Goal: Task Accomplishment & Management: Manage account settings

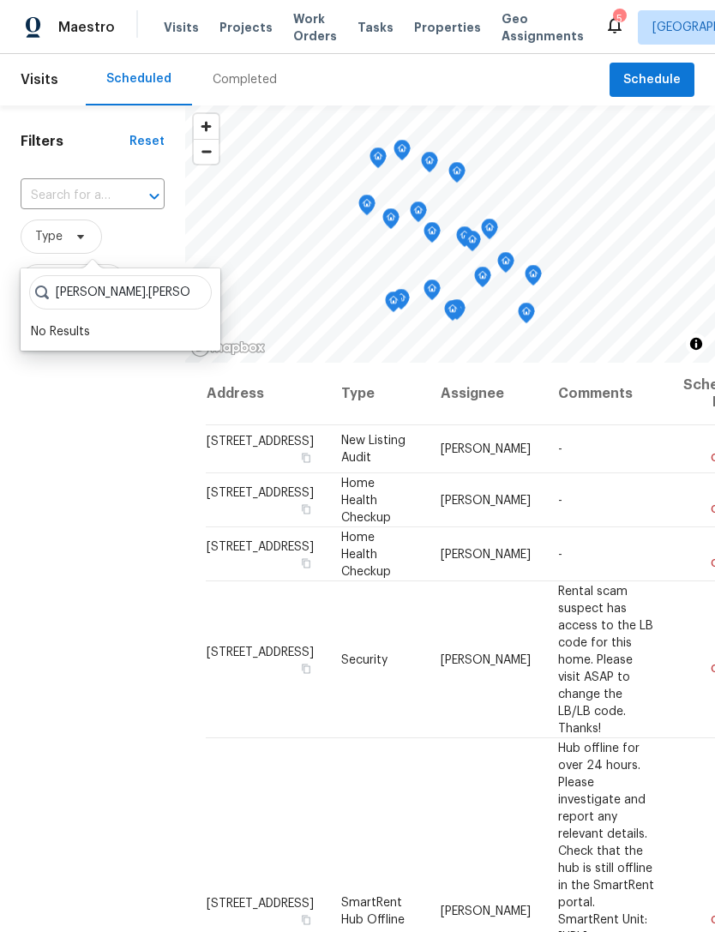
type input "[PERSON_NAME].[PERSON_NAME]"
click at [57, 375] on div "Filters Reset ​ Type Assignee Scheduled Date" at bounding box center [92, 606] width 185 height 1003
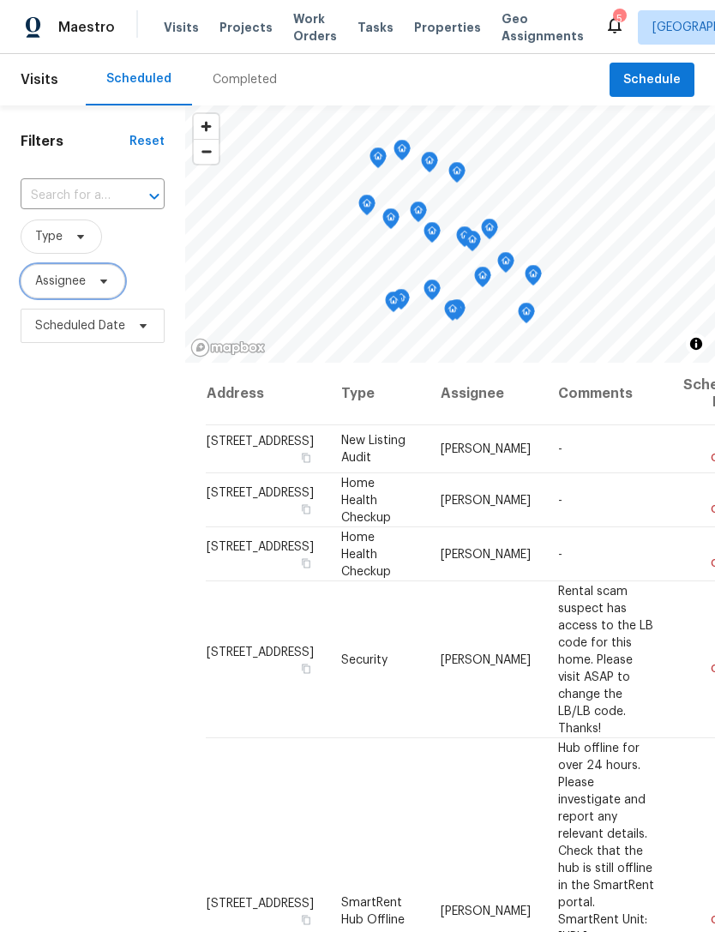
click at [57, 289] on span "Assignee" at bounding box center [60, 281] width 51 height 17
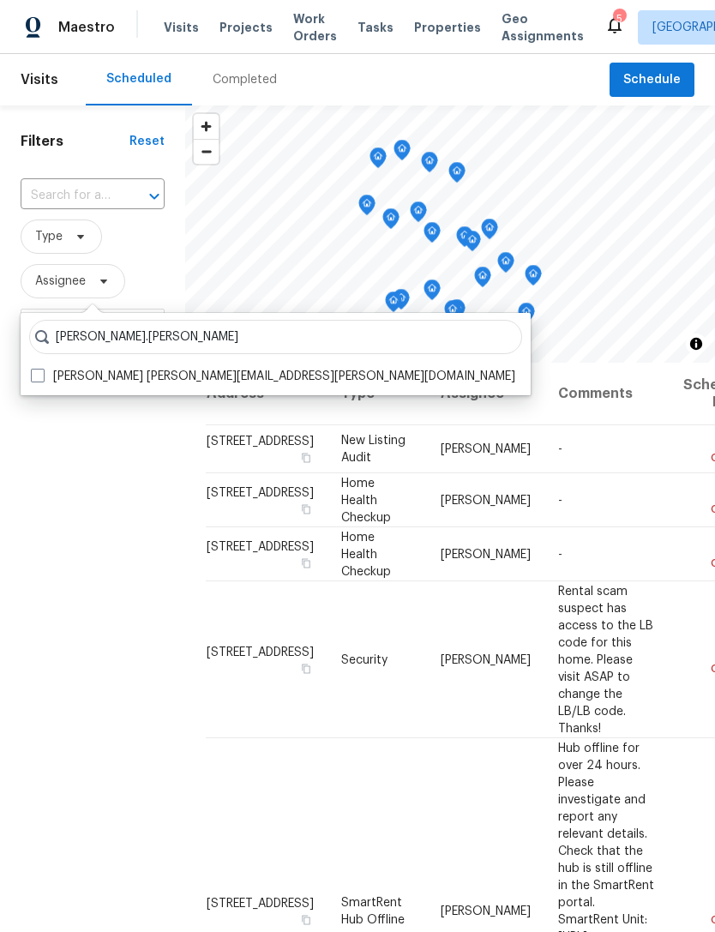
type input "[PERSON_NAME].[PERSON_NAME]"
click at [33, 375] on span at bounding box center [38, 376] width 14 height 14
click at [33, 375] on input "[PERSON_NAME] [PERSON_NAME][EMAIL_ADDRESS][PERSON_NAME][DOMAIN_NAME]" at bounding box center [36, 373] width 11 height 11
checkbox input "true"
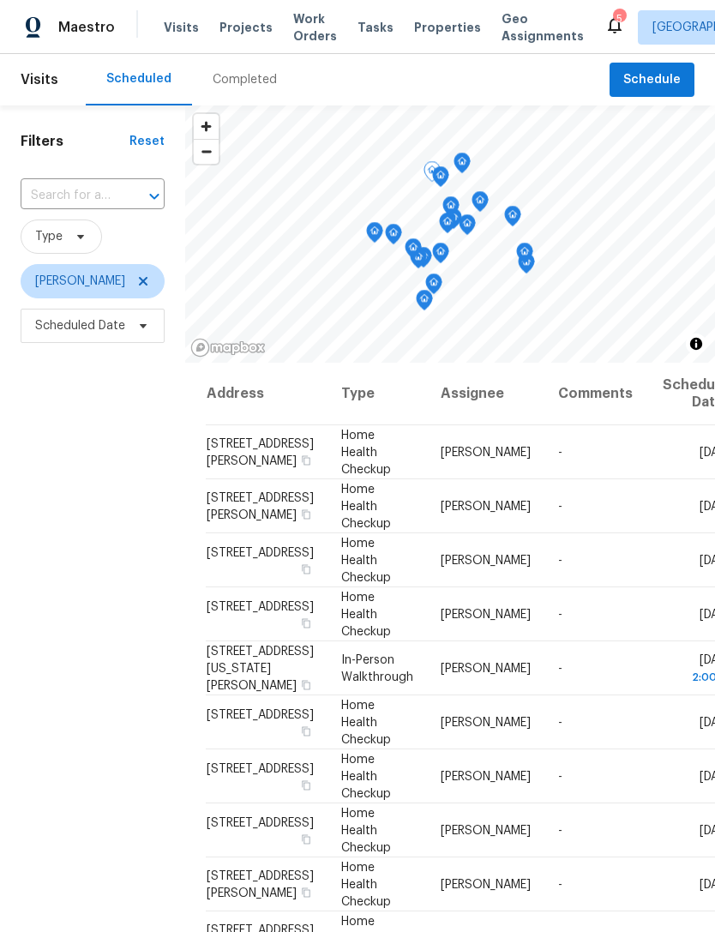
click at [0, 0] on icon at bounding box center [0, 0] width 0 height 0
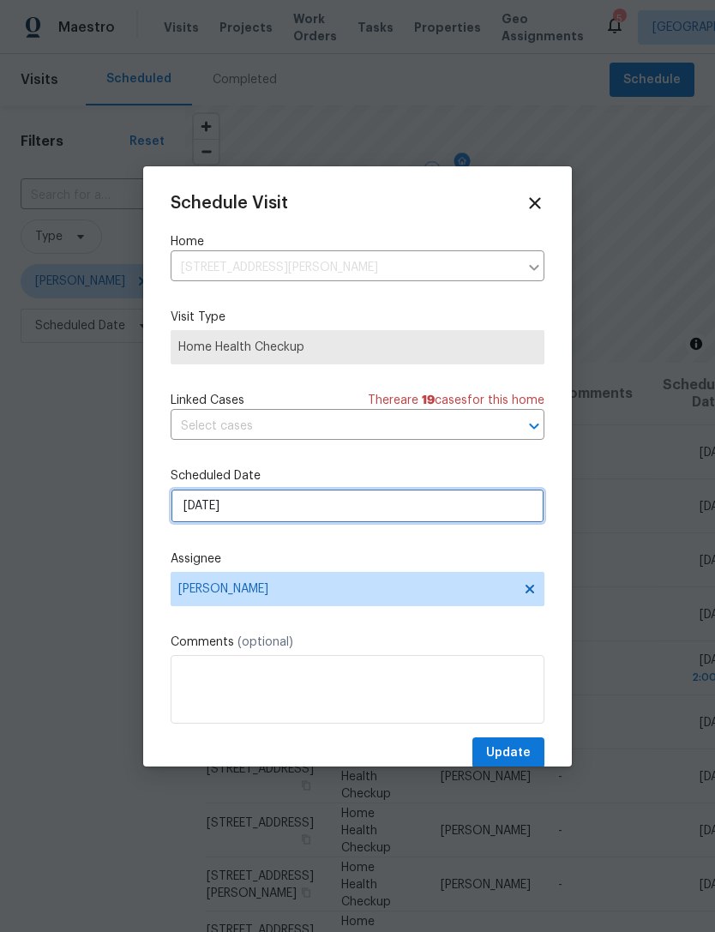
click at [354, 515] on input "[DATE]" at bounding box center [358, 505] width 374 height 34
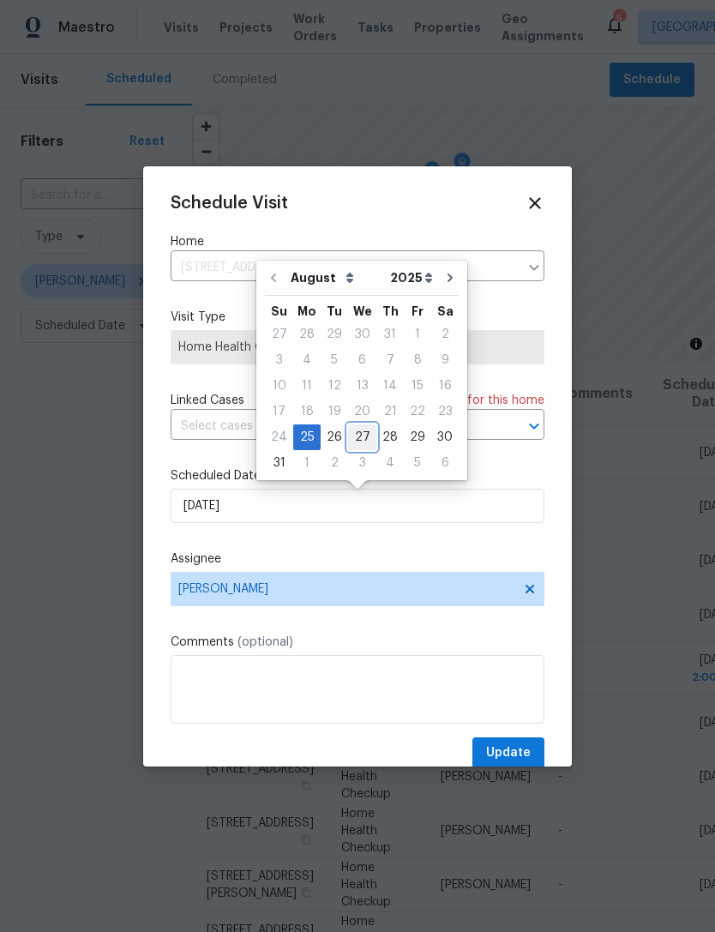
click at [365, 430] on div "27" at bounding box center [362, 437] width 28 height 24
type input "[DATE]"
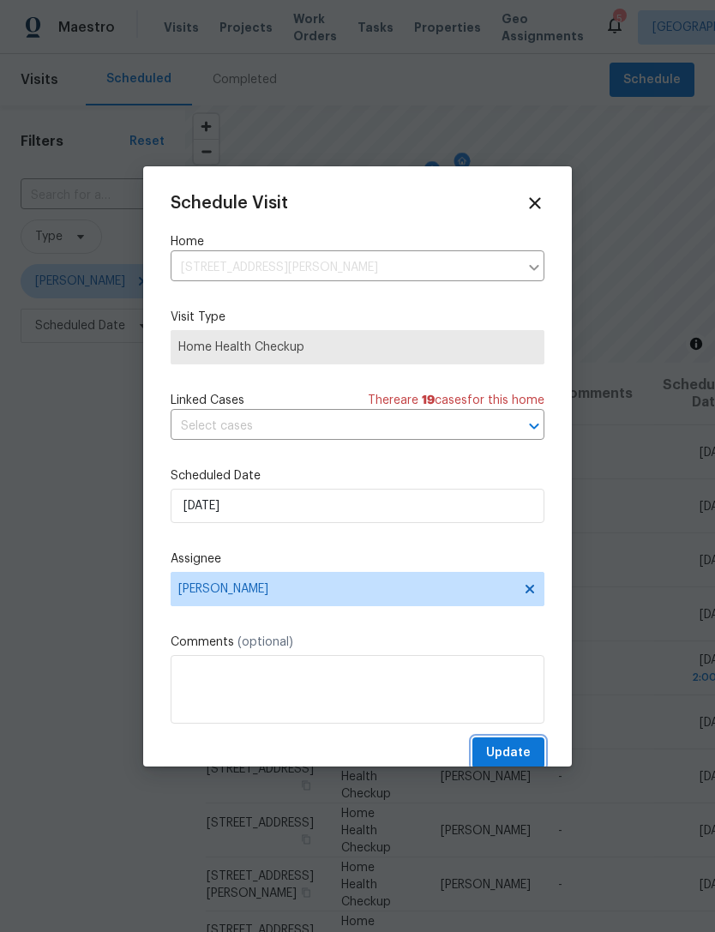
click at [512, 756] on span "Update" at bounding box center [508, 752] width 45 height 21
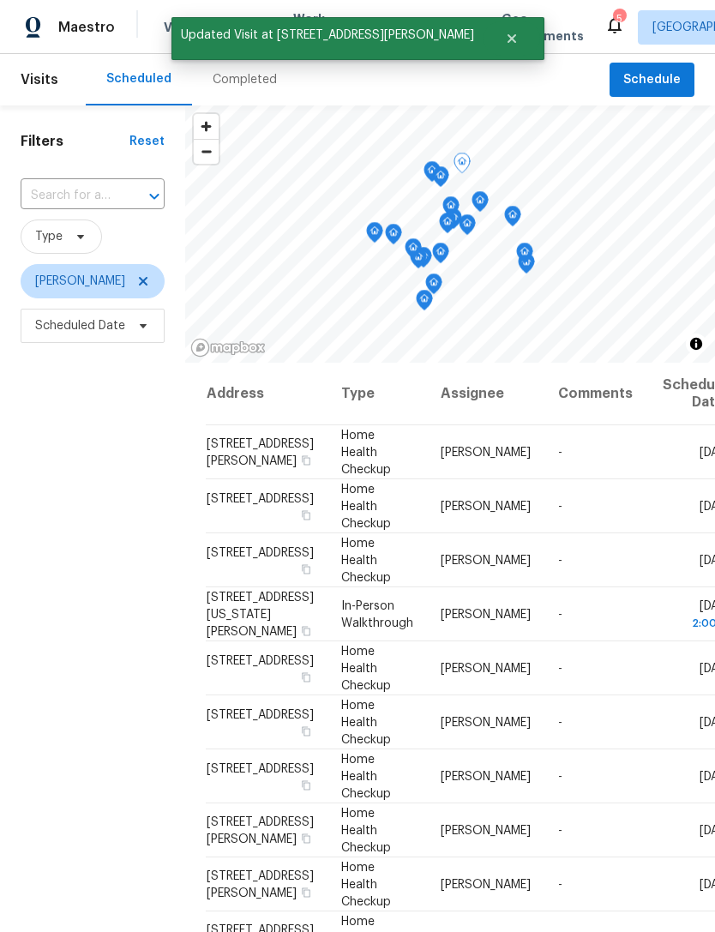
click at [0, 0] on span at bounding box center [0, 0] width 0 height 0
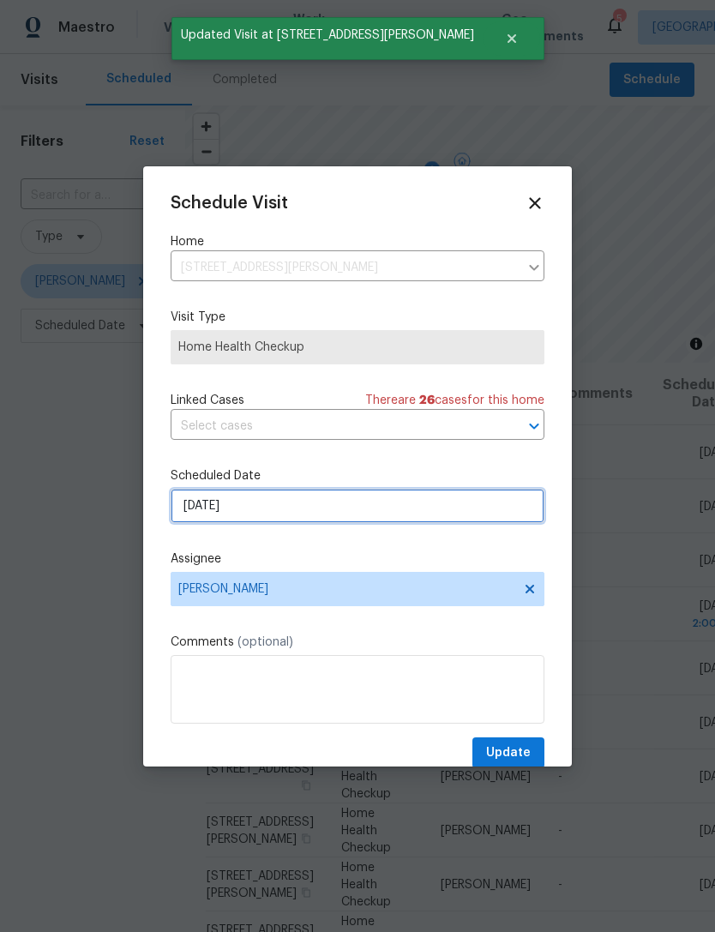
click at [340, 516] on input "[DATE]" at bounding box center [358, 505] width 374 height 34
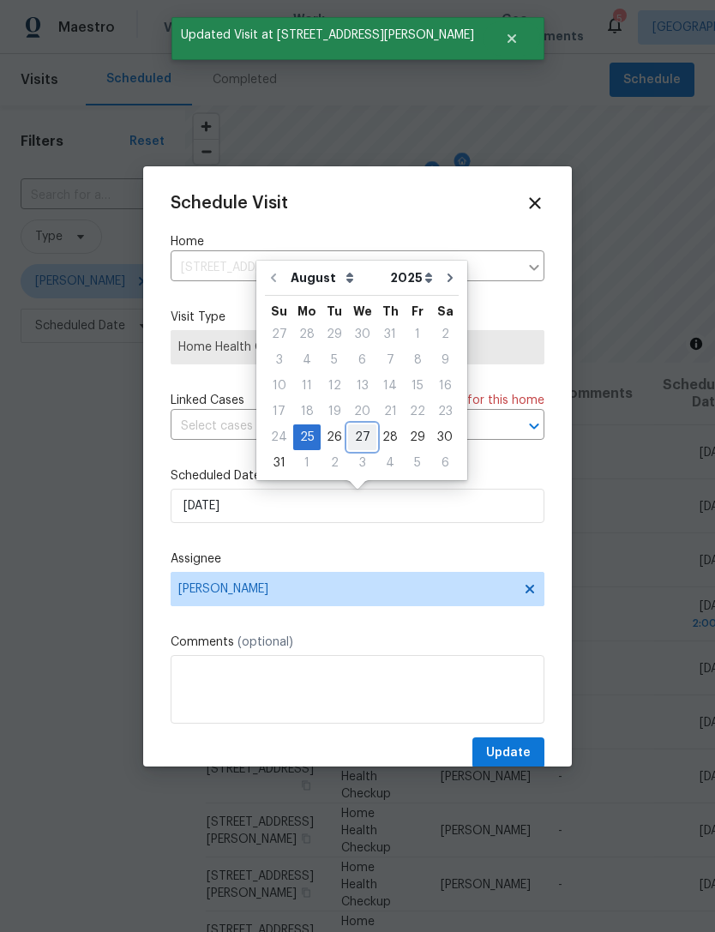
click at [359, 436] on div "27" at bounding box center [362, 437] width 28 height 24
type input "[DATE]"
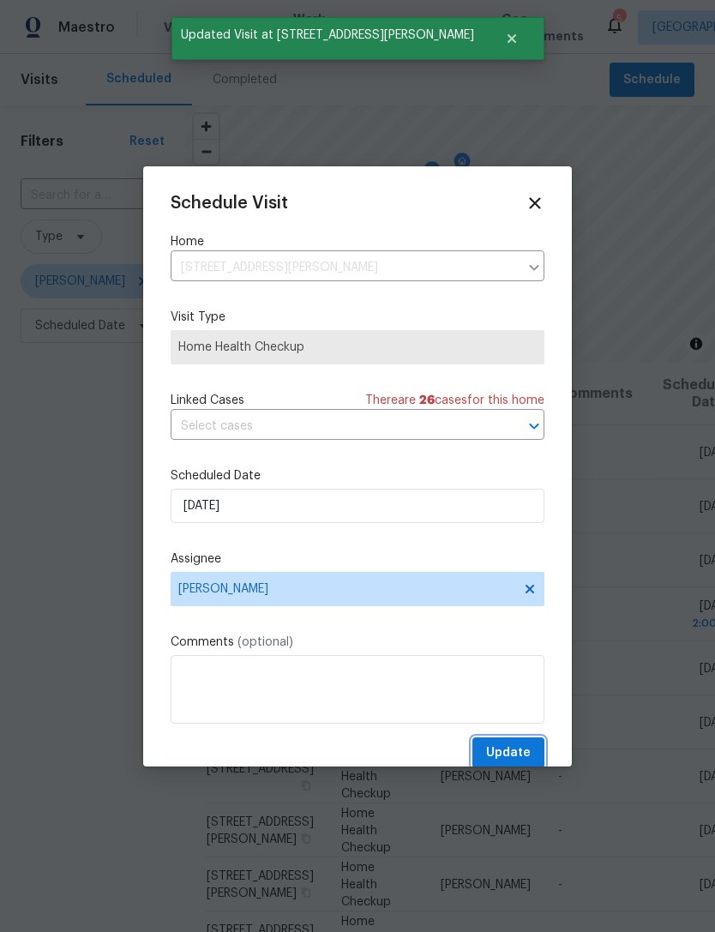
click at [507, 751] on span "Update" at bounding box center [508, 752] width 45 height 21
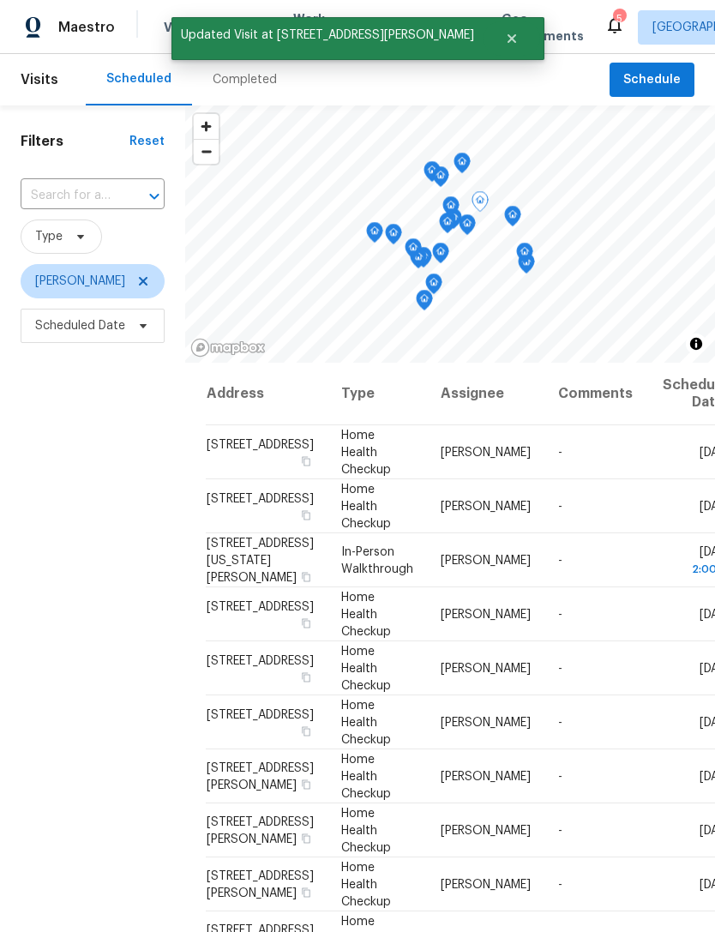
click at [0, 0] on icon at bounding box center [0, 0] width 0 height 0
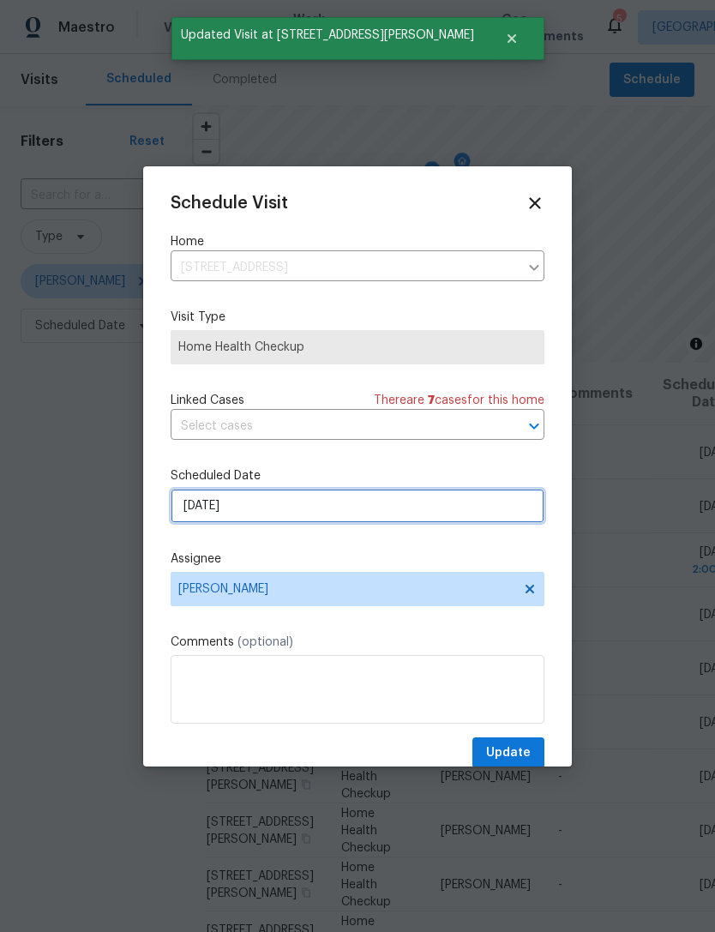
click at [383, 510] on input "[DATE]" at bounding box center [358, 505] width 374 height 34
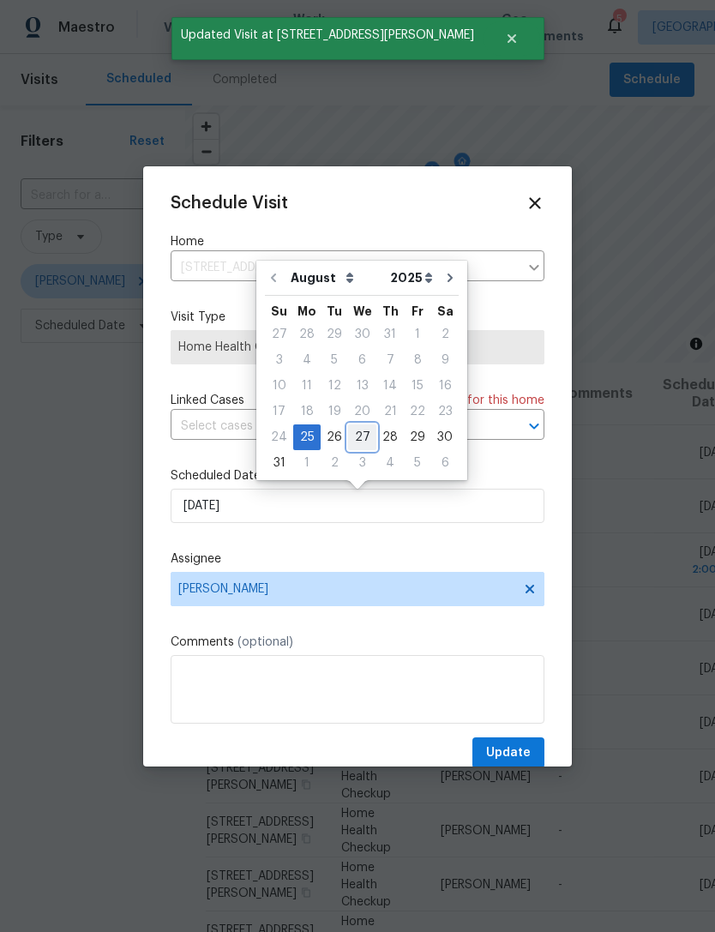
click at [359, 441] on div "27" at bounding box center [362, 437] width 28 height 24
type input "[DATE]"
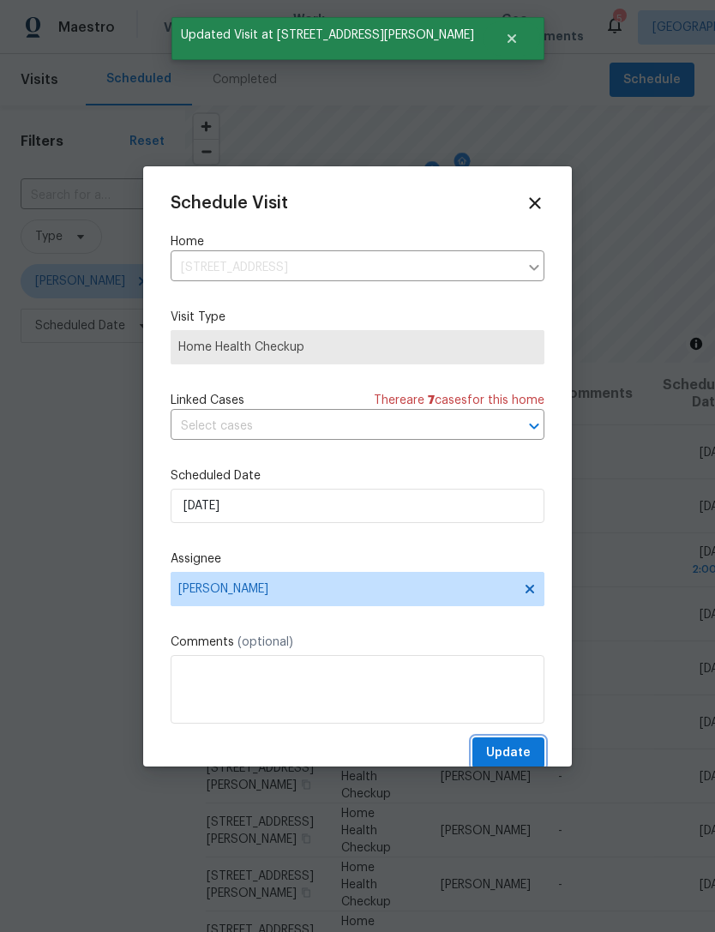
click at [503, 749] on span "Update" at bounding box center [508, 752] width 45 height 21
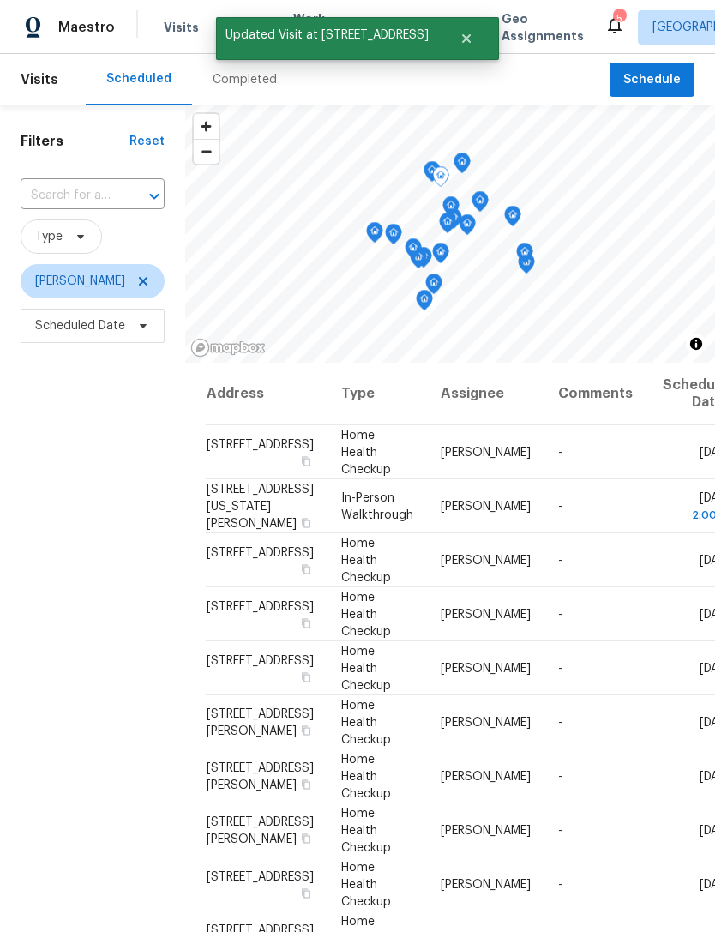
click at [0, 0] on icon at bounding box center [0, 0] width 0 height 0
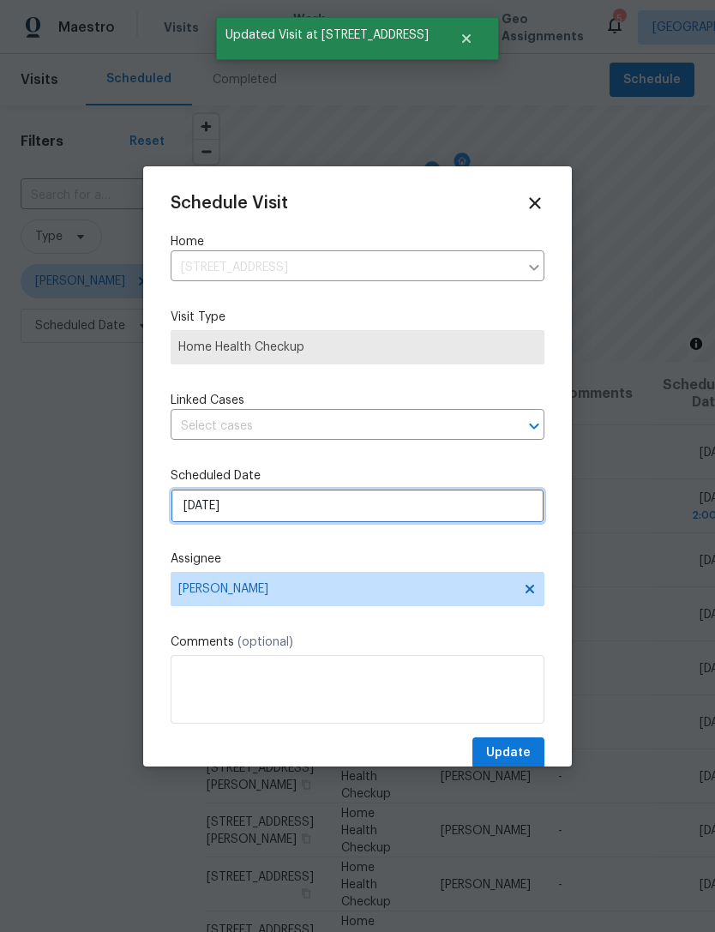
click at [365, 512] on input "[DATE]" at bounding box center [358, 505] width 374 height 34
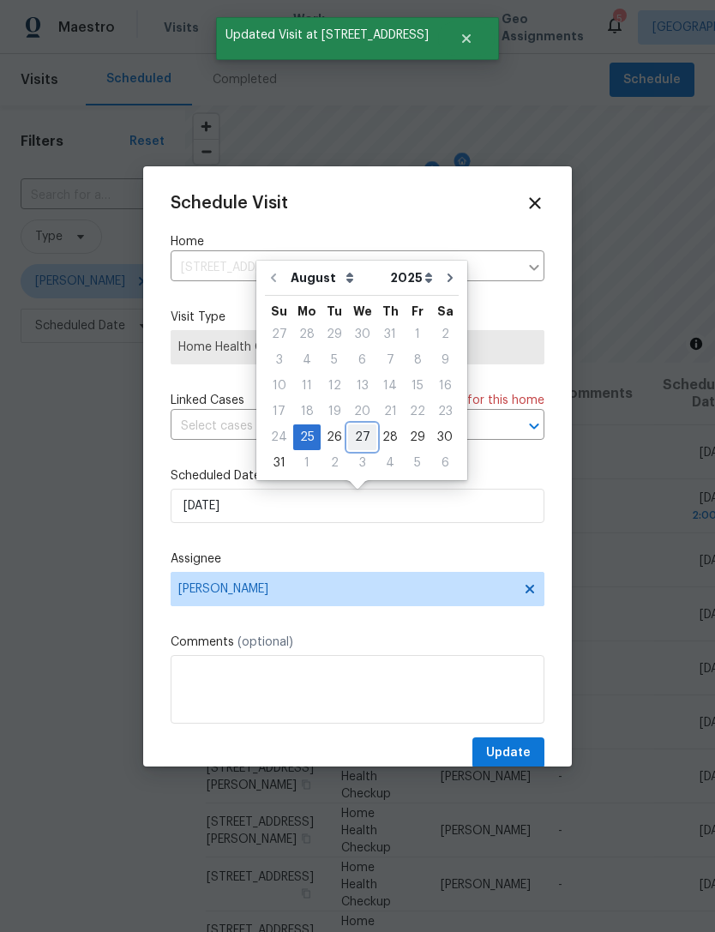
click at [361, 436] on div "27" at bounding box center [362, 437] width 28 height 24
type input "[DATE]"
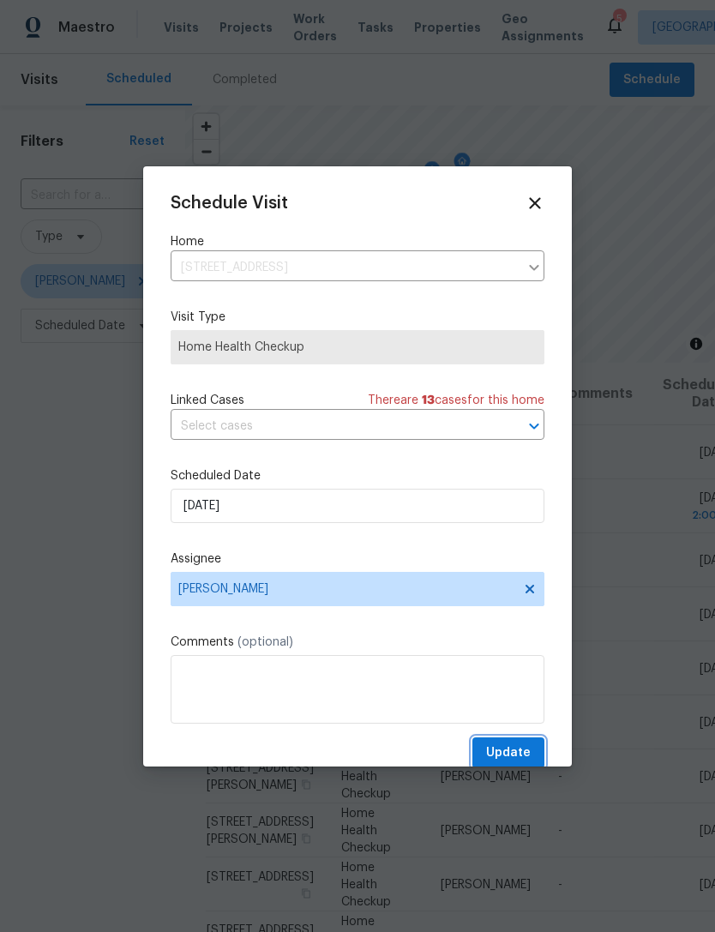
click at [514, 746] on span "Update" at bounding box center [508, 752] width 45 height 21
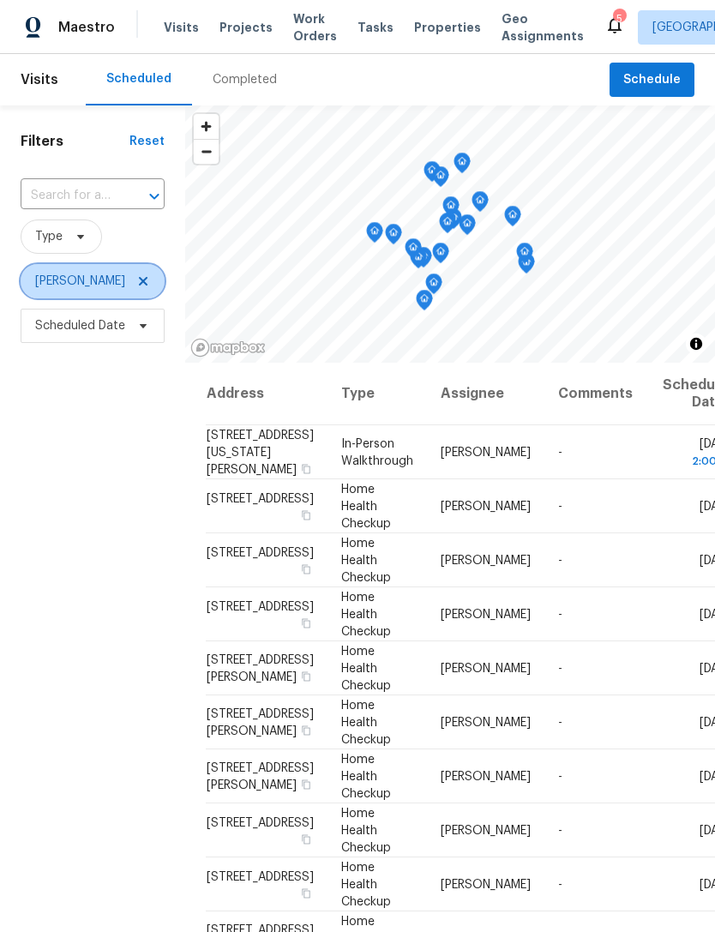
click at [136, 282] on icon at bounding box center [143, 281] width 14 height 14
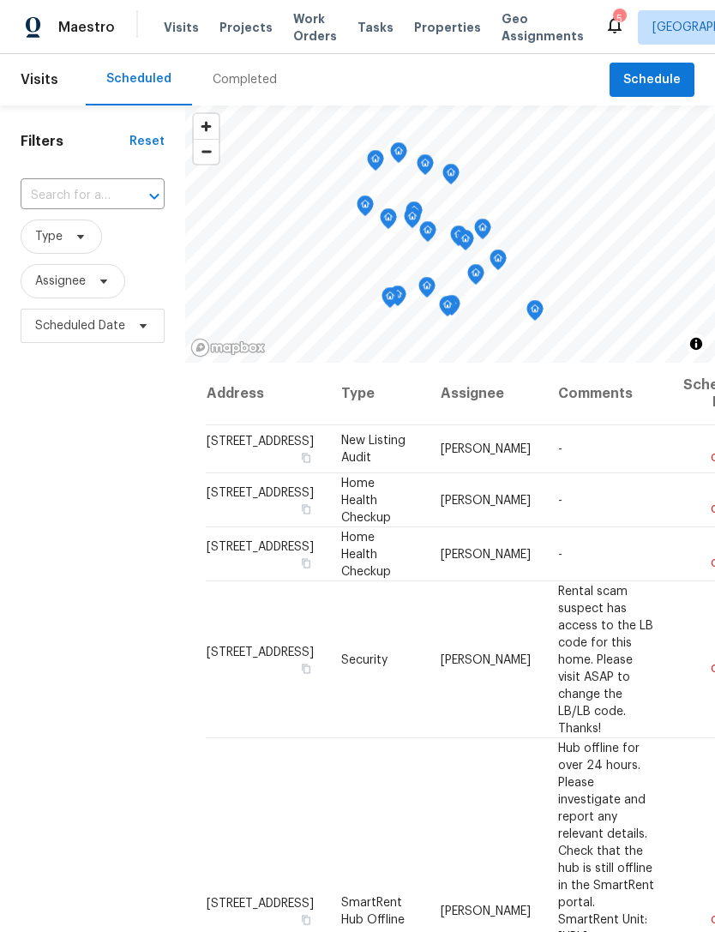
click at [63, 200] on input "text" at bounding box center [69, 196] width 96 height 27
type input "480 ster"
click at [82, 246] on li "[STREET_ADDRESS][PERSON_NAME]" at bounding box center [91, 244] width 143 height 46
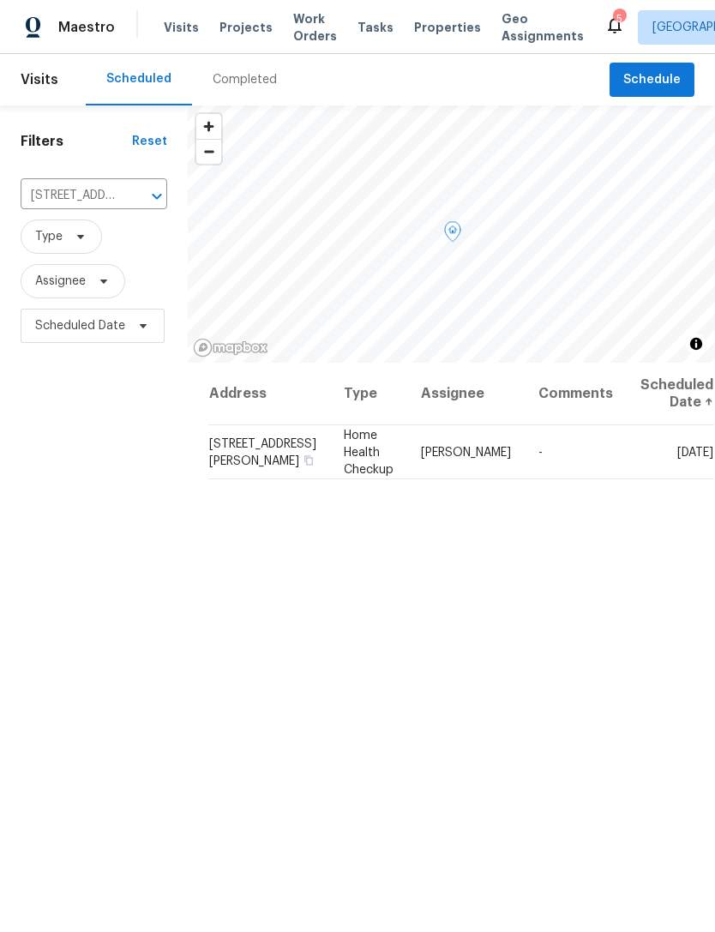
click at [0, 0] on icon at bounding box center [0, 0] width 0 height 0
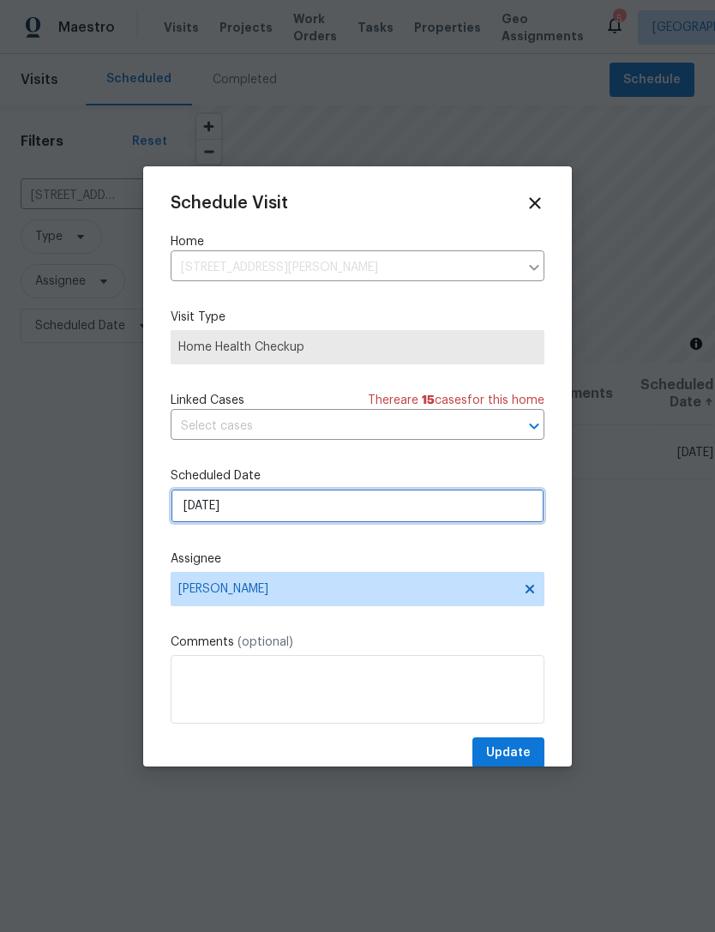
click at [329, 519] on input "[DATE]" at bounding box center [358, 505] width 374 height 34
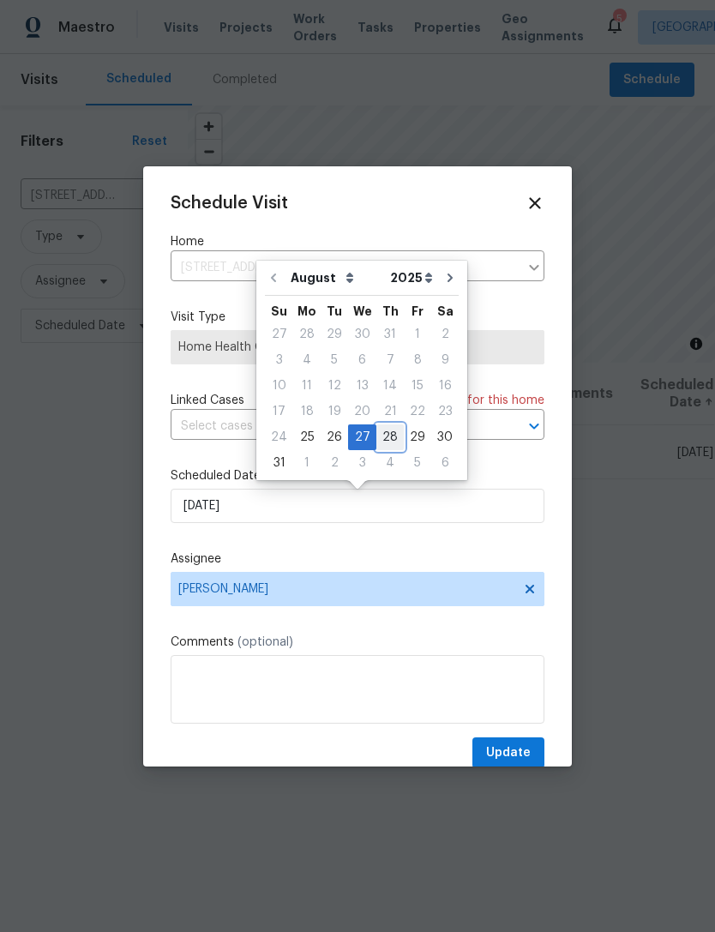
click at [383, 441] on div "28" at bounding box center [389, 437] width 27 height 24
type input "[DATE]"
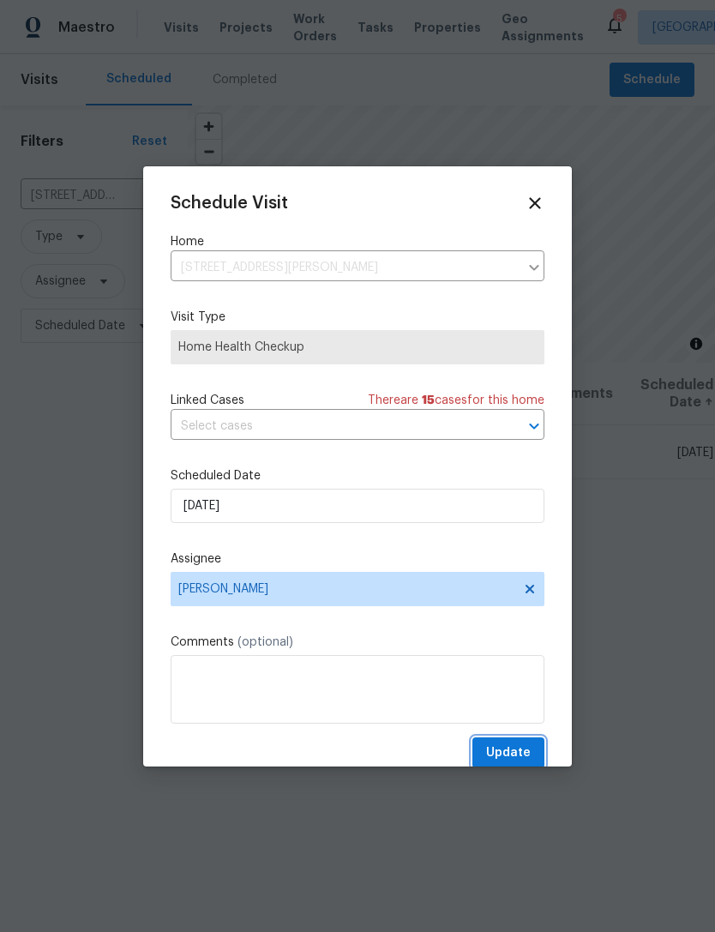
click at [523, 749] on span "Update" at bounding box center [508, 752] width 45 height 21
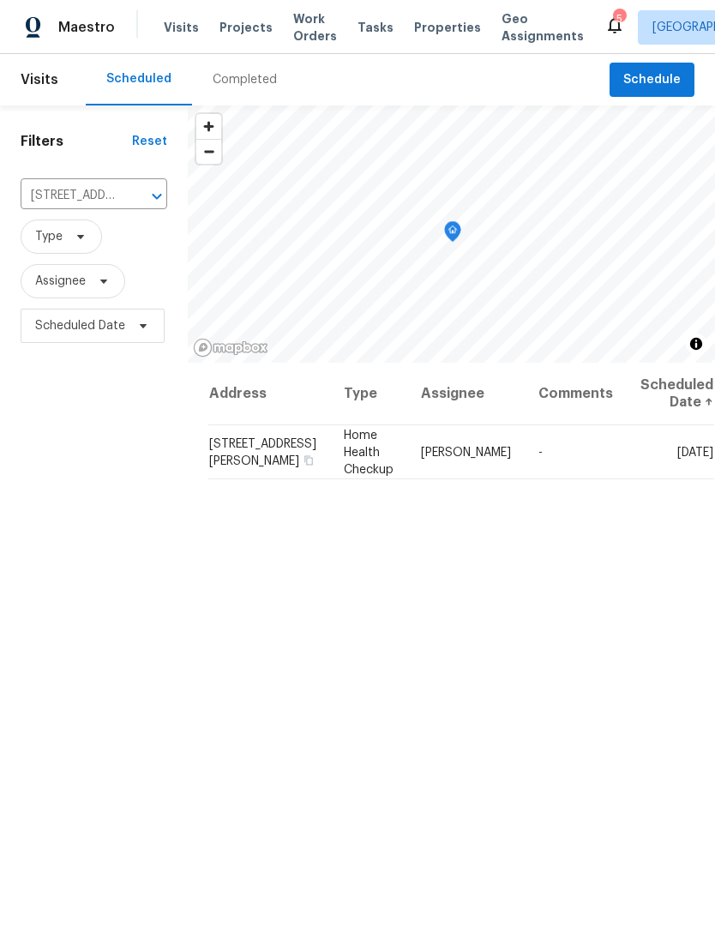
click at [129, 201] on icon "Clear" at bounding box center [134, 196] width 10 height 10
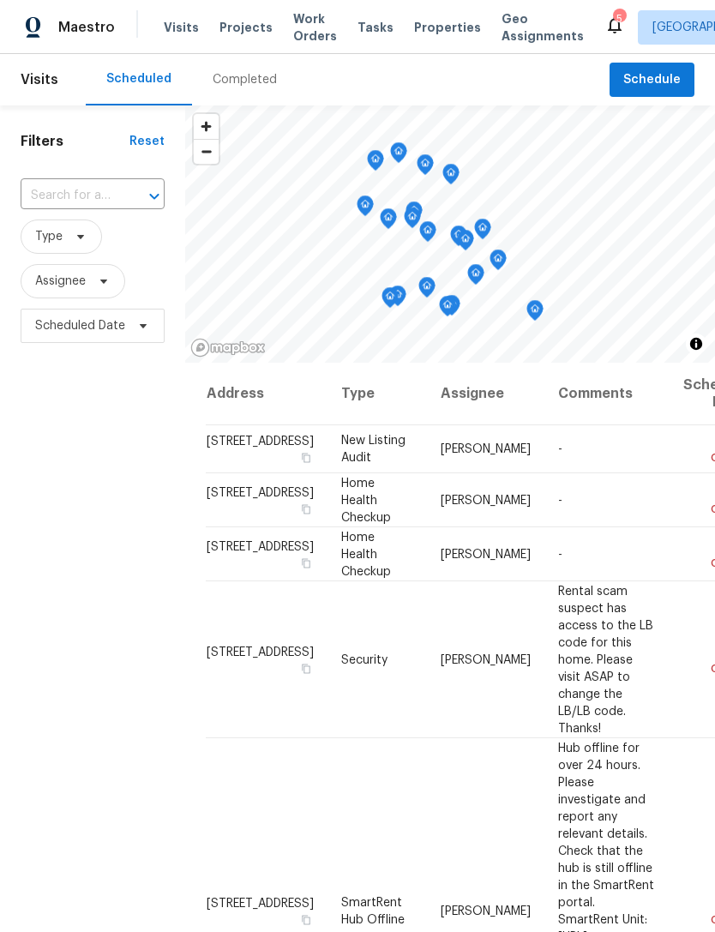
click at [81, 191] on input "text" at bounding box center [69, 196] width 96 height 27
type input "1575 w w"
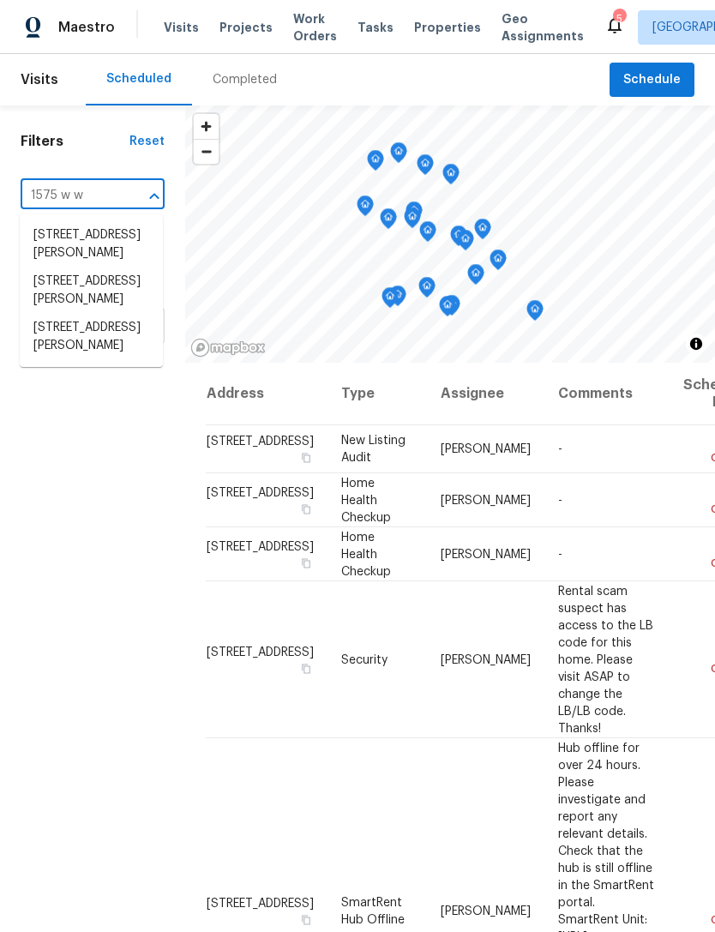
click at [81, 360] on li "[STREET_ADDRESS][PERSON_NAME]" at bounding box center [91, 337] width 143 height 46
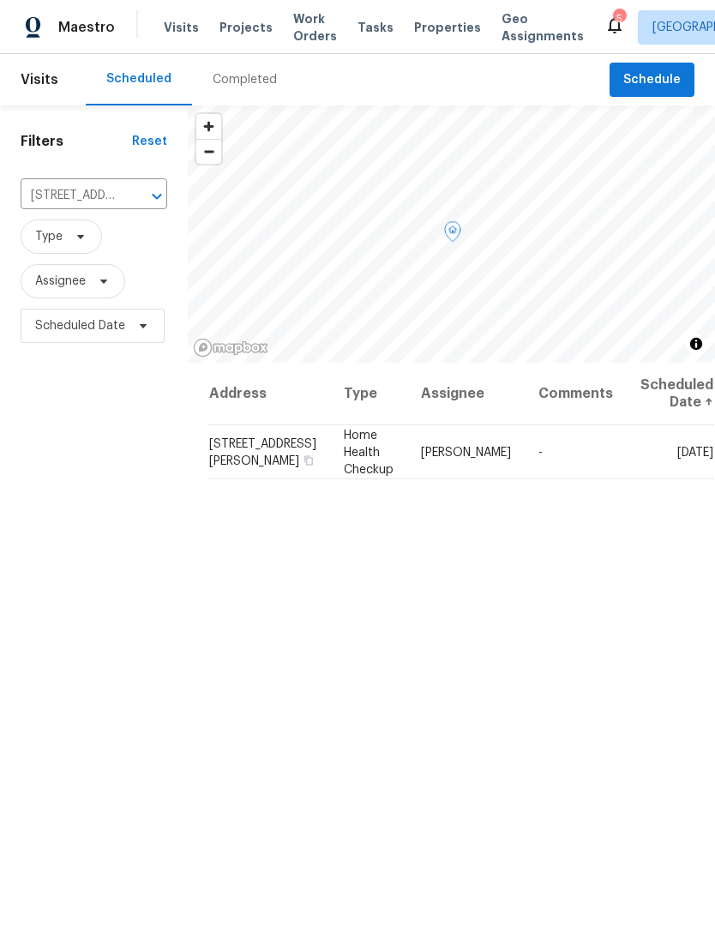
click at [0, 0] on icon at bounding box center [0, 0] width 0 height 0
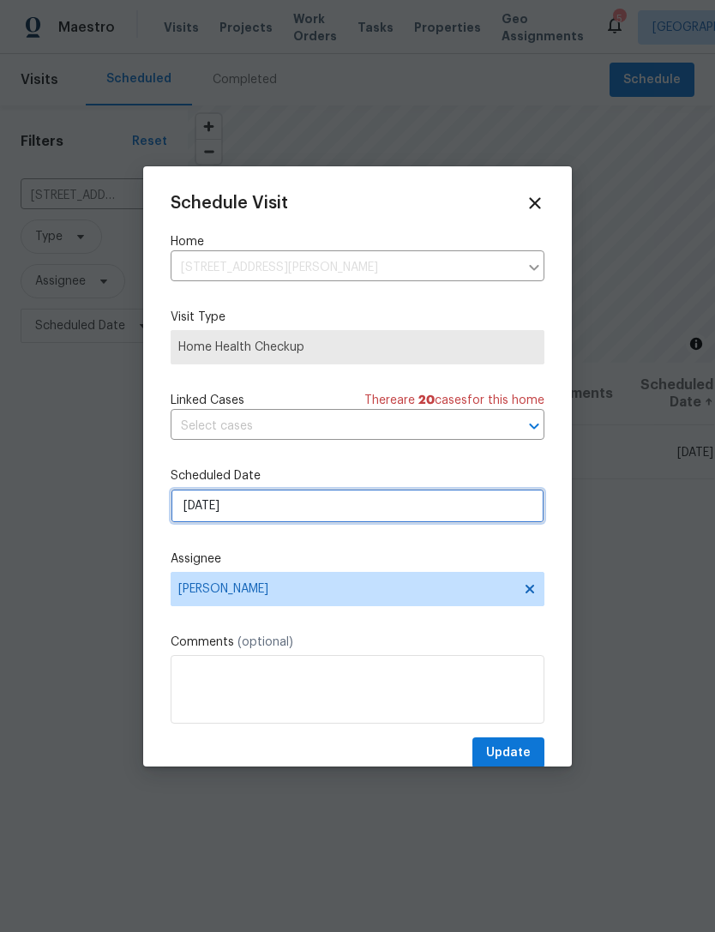
click at [377, 513] on input "[DATE]" at bounding box center [358, 505] width 374 height 34
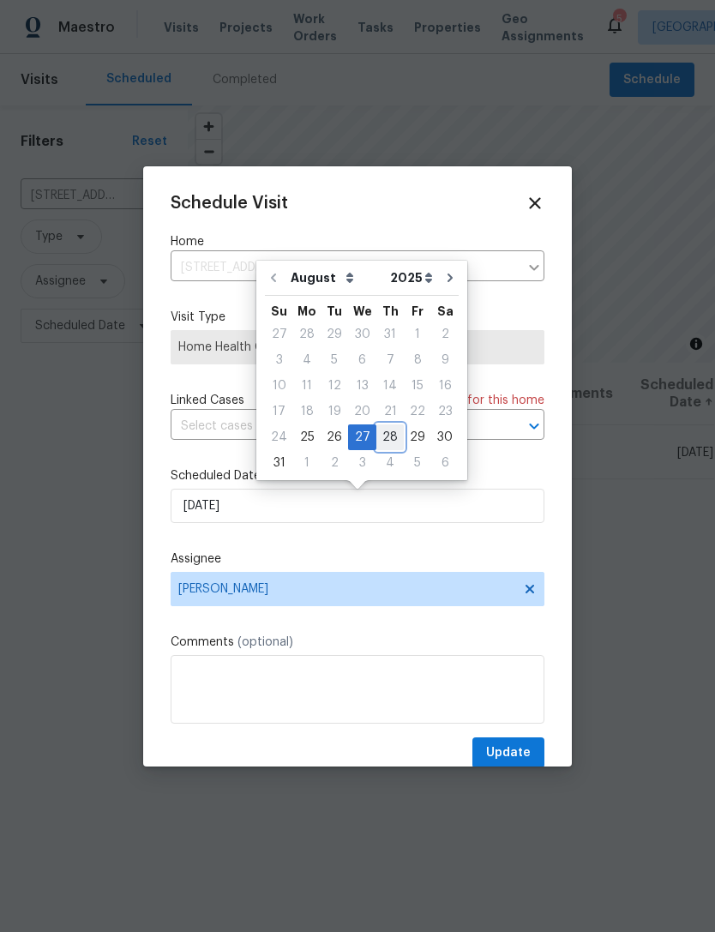
click at [385, 435] on div "28" at bounding box center [389, 437] width 27 height 24
type input "[DATE]"
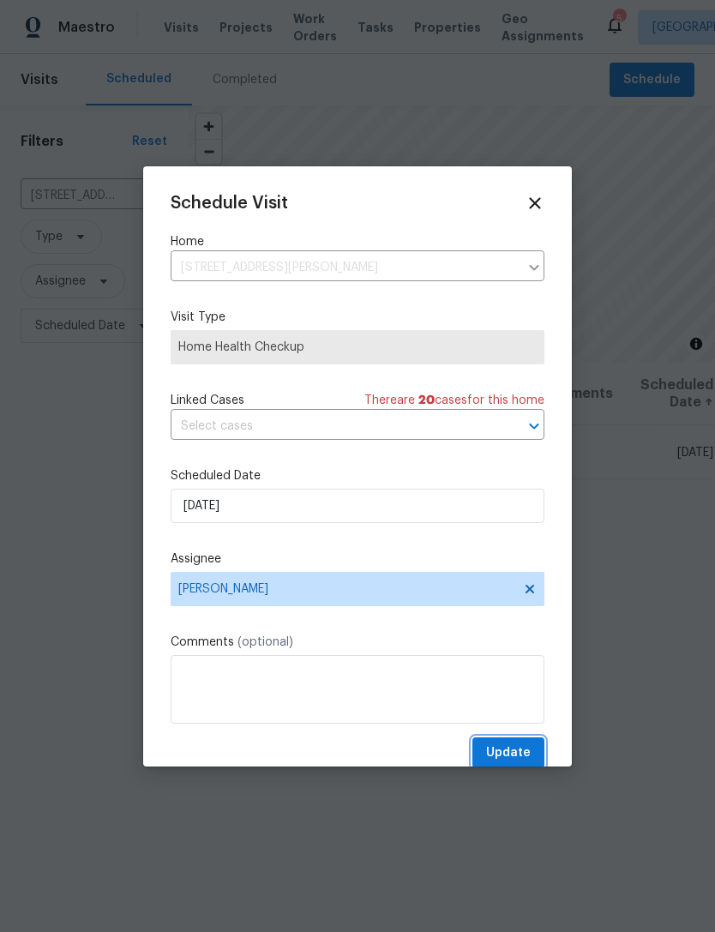
click at [521, 746] on span "Update" at bounding box center [508, 752] width 45 height 21
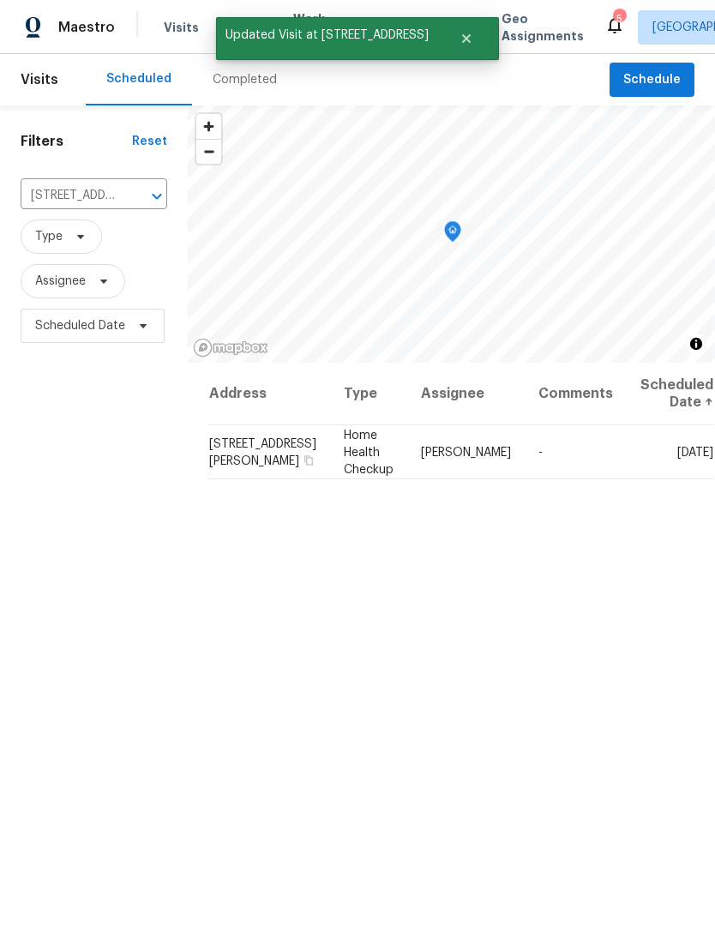
click at [137, 195] on icon "Clear" at bounding box center [134, 196] width 17 height 17
